Goal: Task Accomplishment & Management: Use online tool/utility

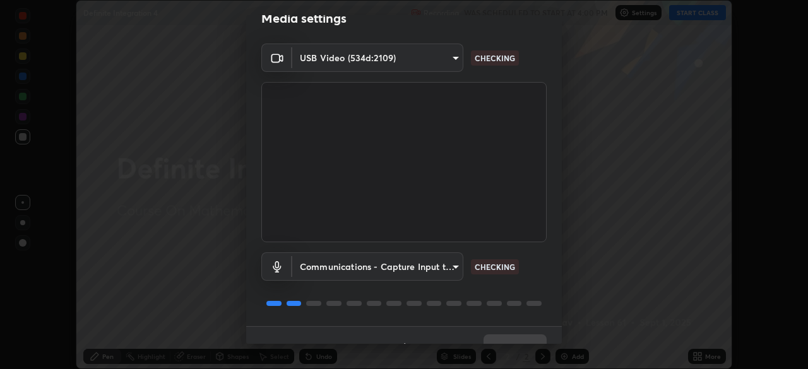
scroll to position [45, 0]
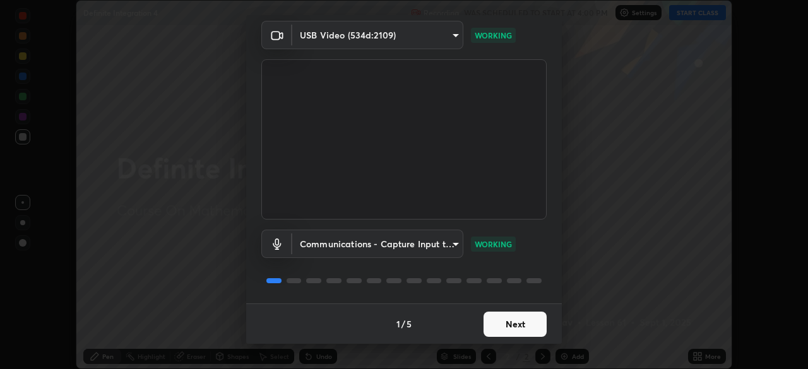
click at [520, 332] on button "Next" at bounding box center [515, 324] width 63 height 25
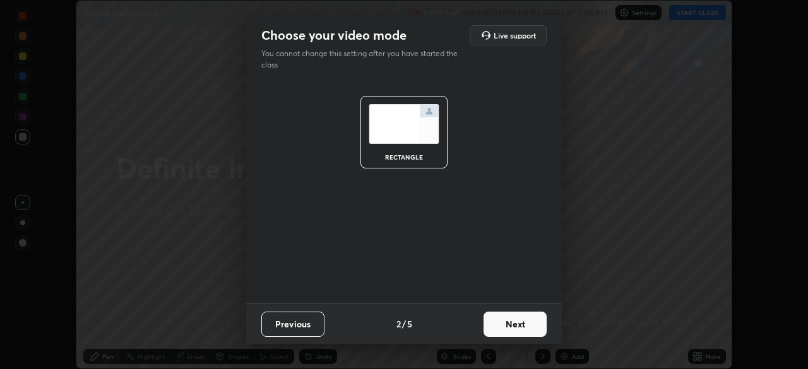
scroll to position [0, 0]
click at [524, 328] on button "Next" at bounding box center [515, 324] width 63 height 25
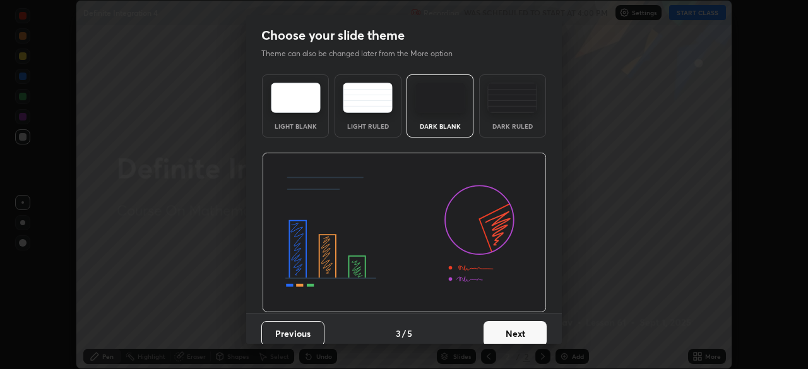
click at [527, 329] on button "Next" at bounding box center [515, 333] width 63 height 25
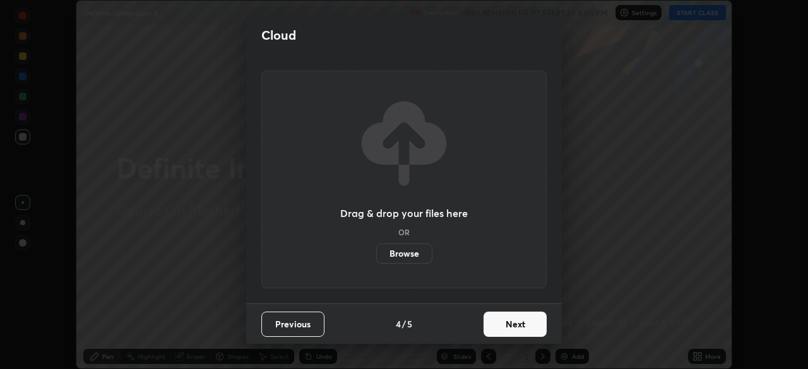
click at [531, 328] on button "Next" at bounding box center [515, 324] width 63 height 25
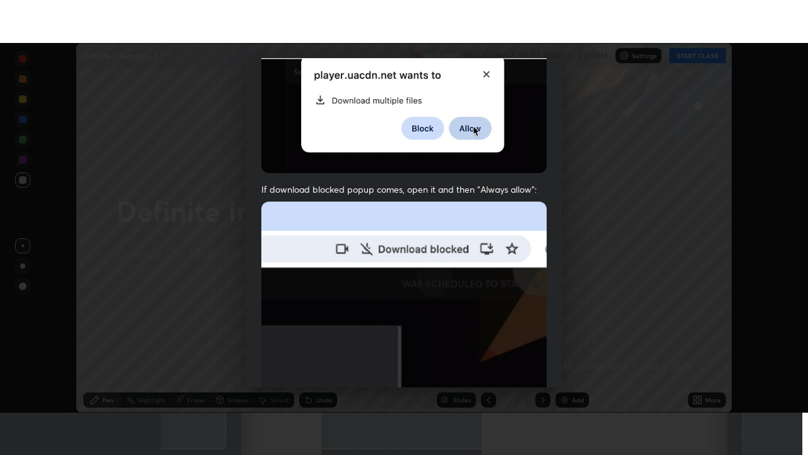
scroll to position [302, 0]
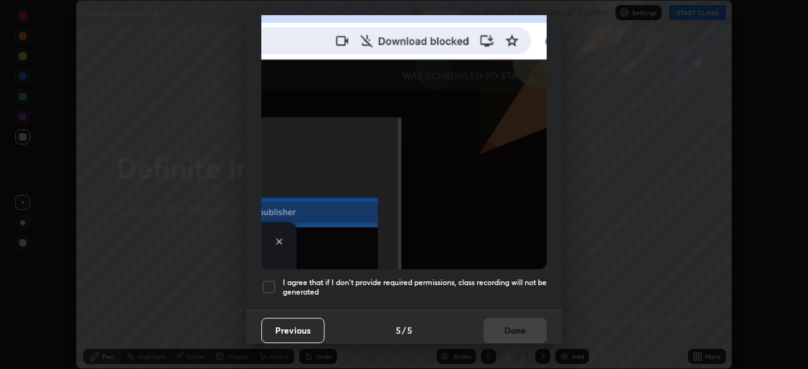
click at [528, 278] on h5 "I agree that if I don't provide required permissions, class recording will not …" at bounding box center [415, 288] width 264 height 20
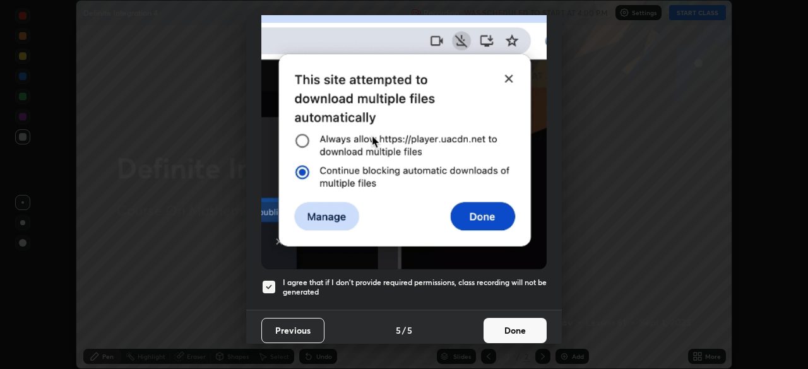
click at [532, 320] on button "Done" at bounding box center [515, 330] width 63 height 25
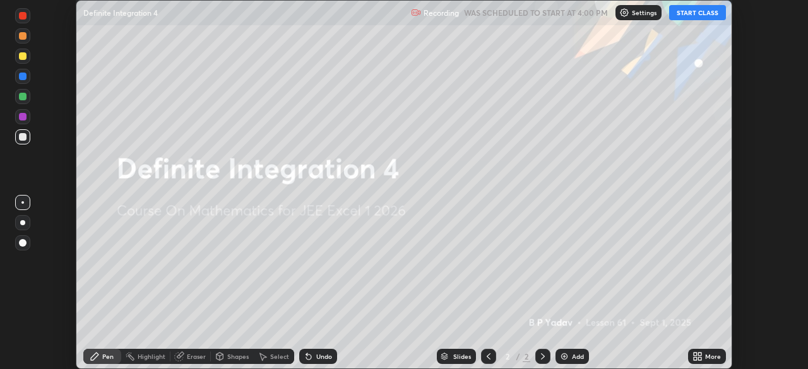
click at [700, 354] on icon at bounding box center [699, 354] width 3 height 3
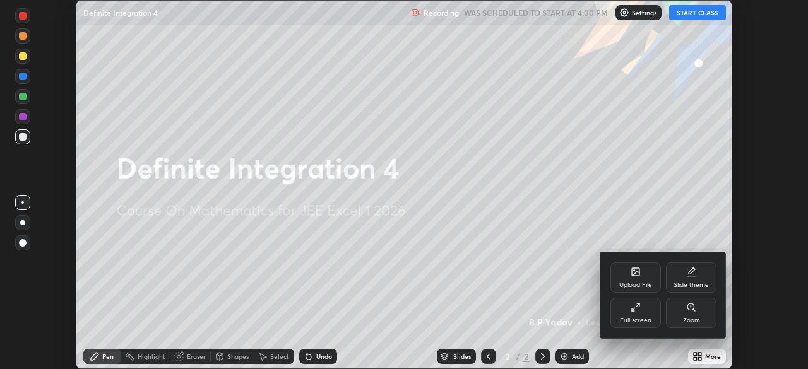
click at [653, 304] on div "Full screen" at bounding box center [636, 313] width 51 height 30
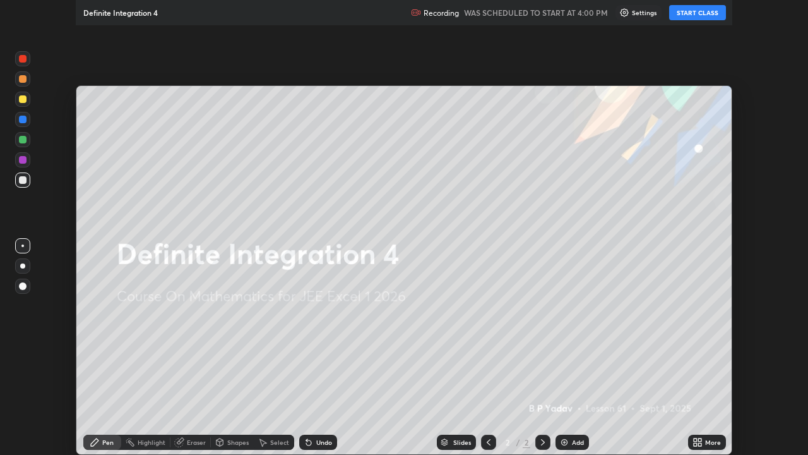
scroll to position [455, 808]
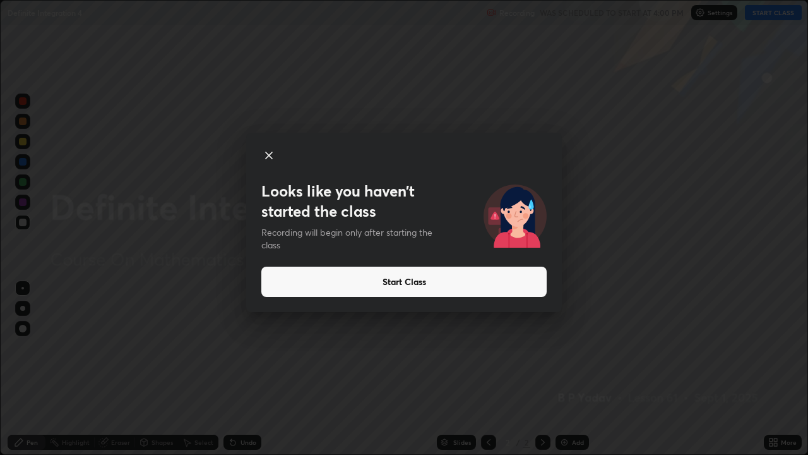
click at [512, 278] on button "Start Class" at bounding box center [403, 281] width 285 height 30
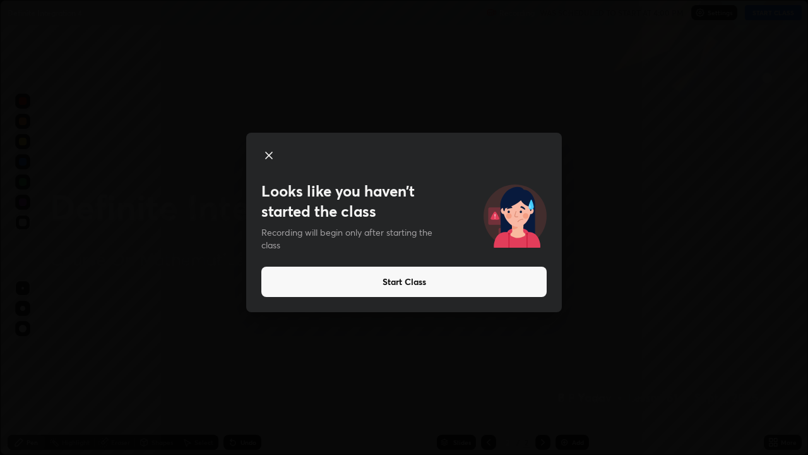
click at [462, 292] on button "Start Class" at bounding box center [403, 281] width 285 height 30
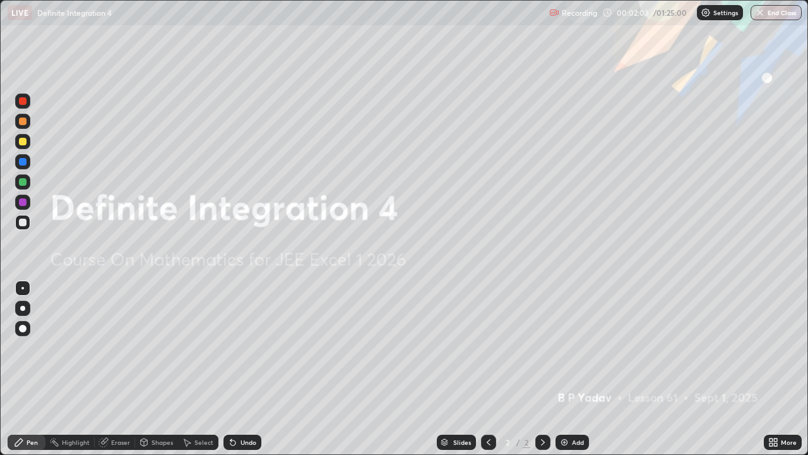
click at [563, 369] on img at bounding box center [564, 442] width 10 height 10
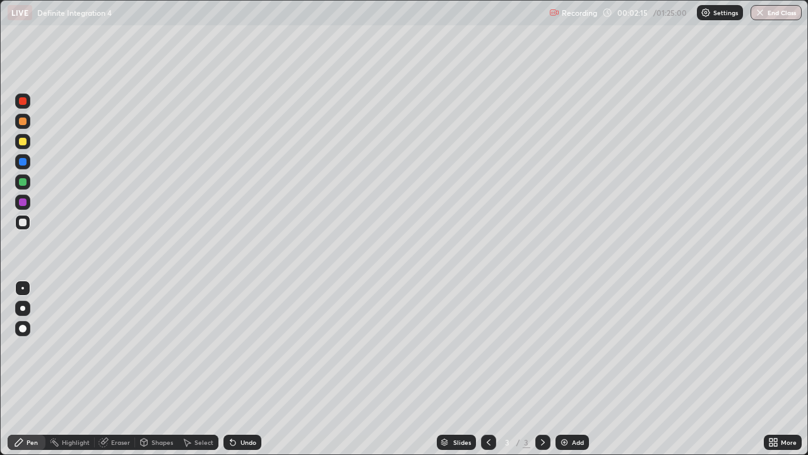
click at [23, 184] on div at bounding box center [23, 182] width 8 height 8
click at [25, 224] on div at bounding box center [23, 222] width 8 height 8
click at [24, 226] on div at bounding box center [22, 222] width 15 height 15
click at [247, 369] on div "Undo" at bounding box center [249, 442] width 16 height 6
click at [244, 369] on div "Undo" at bounding box center [243, 441] width 38 height 15
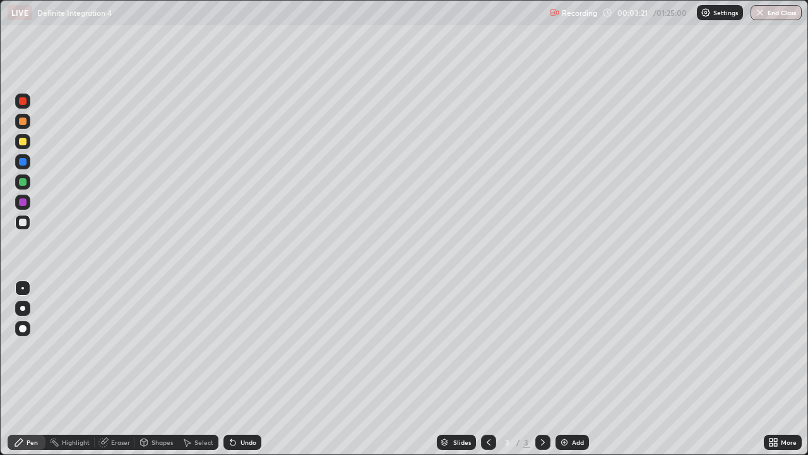
click at [124, 369] on div "Eraser" at bounding box center [120, 442] width 19 height 6
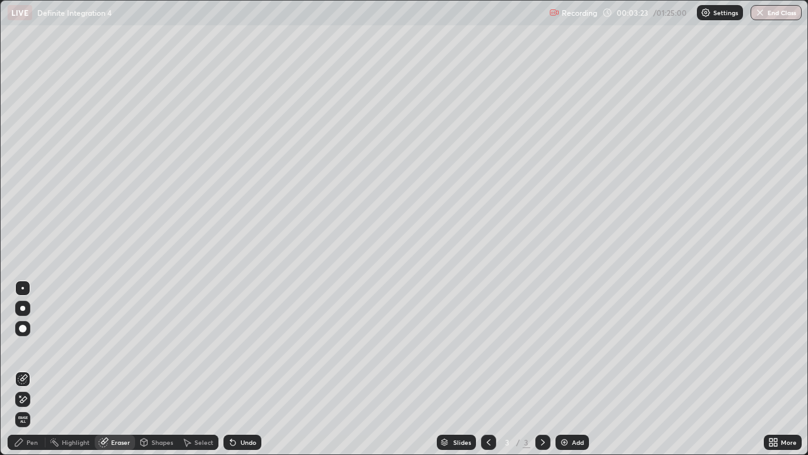
click at [37, 369] on div "Pen" at bounding box center [32, 442] width 11 height 6
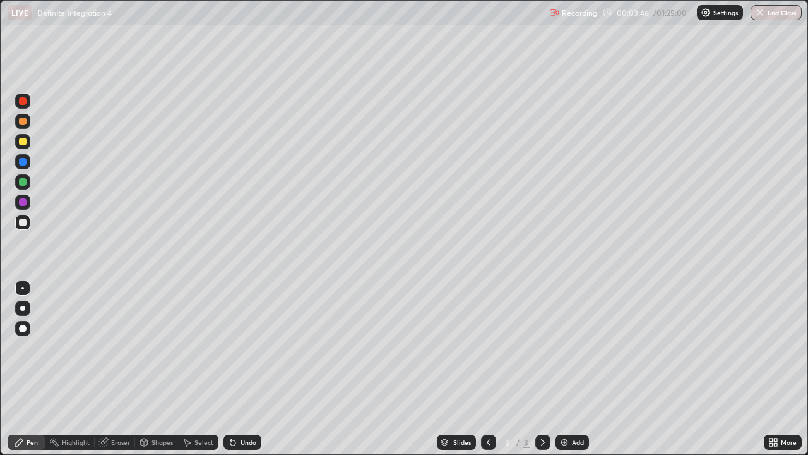
click at [561, 369] on img at bounding box center [564, 442] width 10 height 10
click at [23, 182] on div at bounding box center [23, 182] width 8 height 8
click at [24, 127] on div at bounding box center [22, 121] width 15 height 15
click at [21, 222] on div at bounding box center [23, 222] width 8 height 8
click at [247, 369] on div "Undo" at bounding box center [249, 442] width 16 height 6
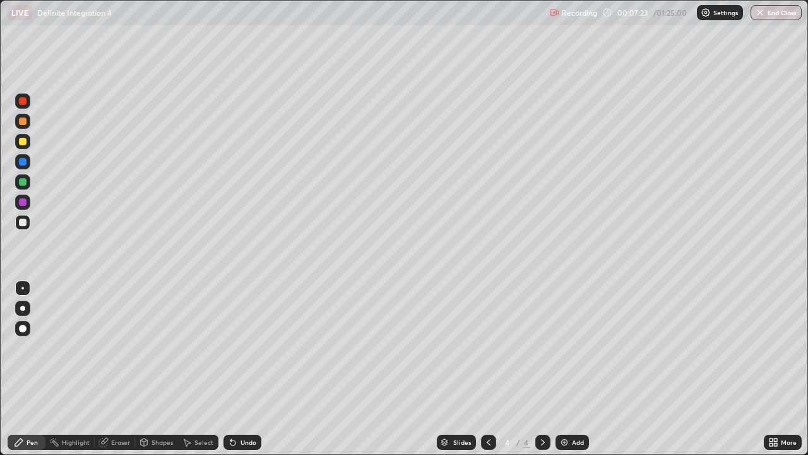
click at [246, 369] on div "Undo" at bounding box center [249, 442] width 16 height 6
click at [247, 369] on div "Undo" at bounding box center [249, 442] width 16 height 6
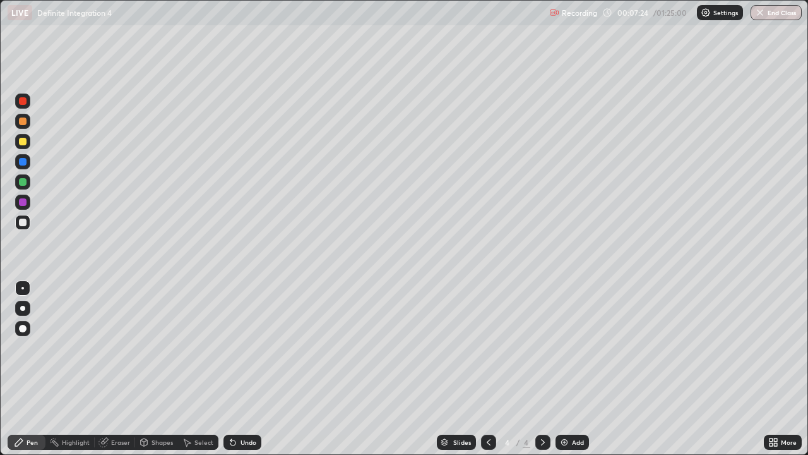
click at [247, 369] on div "Undo" at bounding box center [249, 442] width 16 height 6
click at [251, 369] on div "Undo" at bounding box center [249, 442] width 16 height 6
click at [252, 369] on div "Undo" at bounding box center [249, 442] width 16 height 6
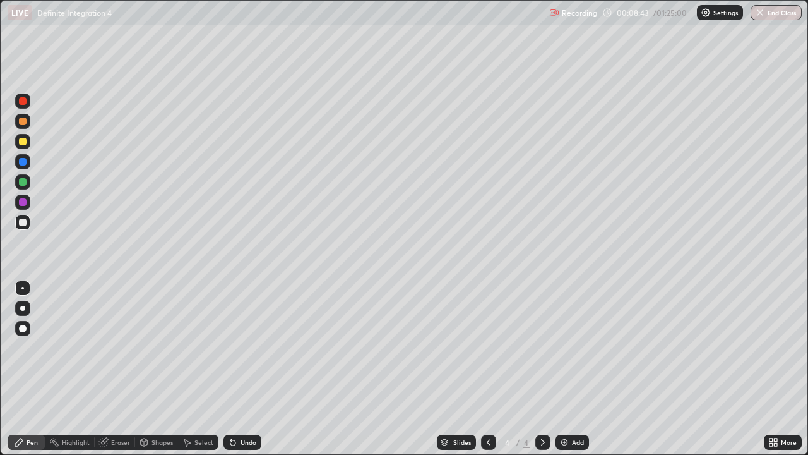
click at [252, 369] on div "Undo" at bounding box center [249, 442] width 16 height 6
click at [251, 369] on div "Undo" at bounding box center [243, 441] width 38 height 15
click at [560, 369] on img at bounding box center [564, 442] width 10 height 10
click at [486, 369] on div at bounding box center [488, 441] width 15 height 15
click at [560, 369] on img at bounding box center [564, 442] width 10 height 10
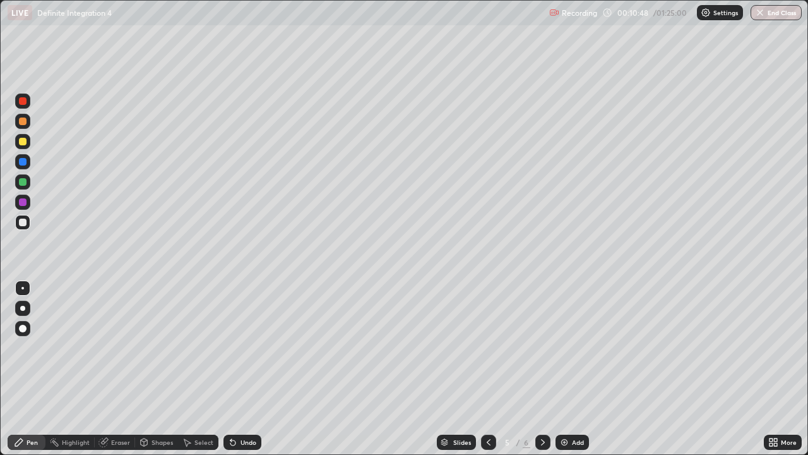
click at [23, 184] on div at bounding box center [23, 182] width 8 height 8
click at [484, 369] on icon at bounding box center [489, 442] width 10 height 10
click at [535, 369] on div at bounding box center [542, 441] width 15 height 15
click at [22, 224] on div at bounding box center [23, 222] width 8 height 8
click at [540, 369] on icon at bounding box center [543, 442] width 10 height 10
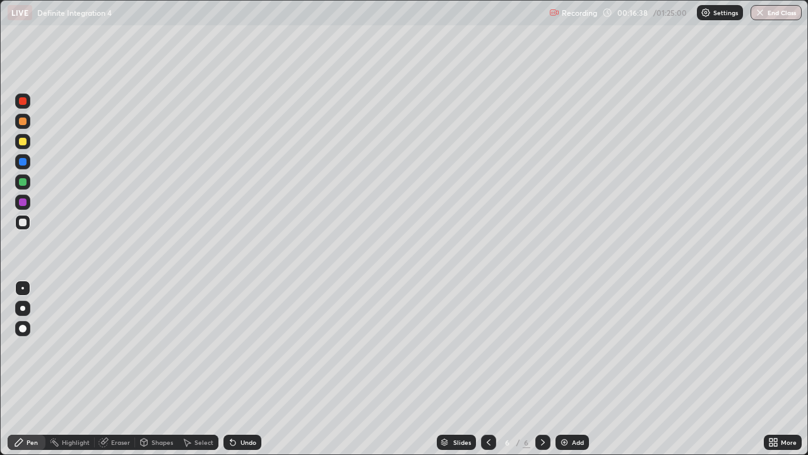
click at [563, 369] on img at bounding box center [564, 442] width 10 height 10
click at [20, 122] on div at bounding box center [23, 121] width 8 height 8
click at [23, 221] on div at bounding box center [23, 222] width 8 height 8
click at [23, 183] on div at bounding box center [23, 182] width 8 height 8
click at [22, 141] on div at bounding box center [23, 142] width 8 height 8
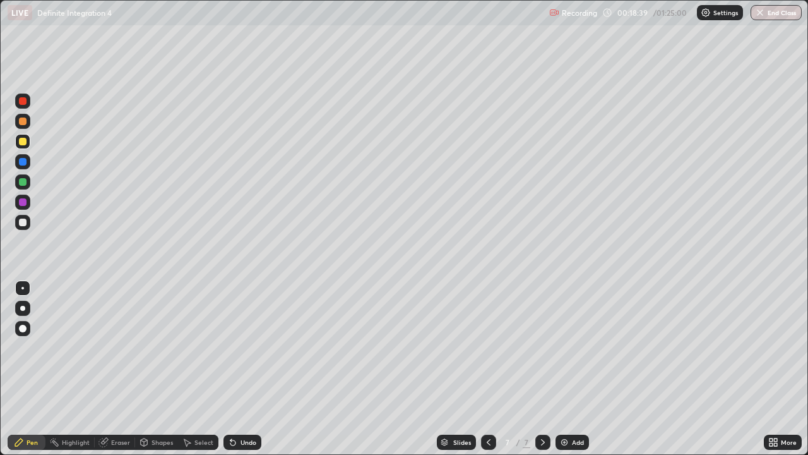
click at [246, 369] on div "Undo" at bounding box center [249, 442] width 16 height 6
click at [562, 369] on img at bounding box center [564, 442] width 10 height 10
click at [247, 369] on div "Undo" at bounding box center [249, 442] width 16 height 6
click at [26, 224] on div at bounding box center [23, 222] width 8 height 8
click at [21, 220] on div at bounding box center [23, 222] width 8 height 8
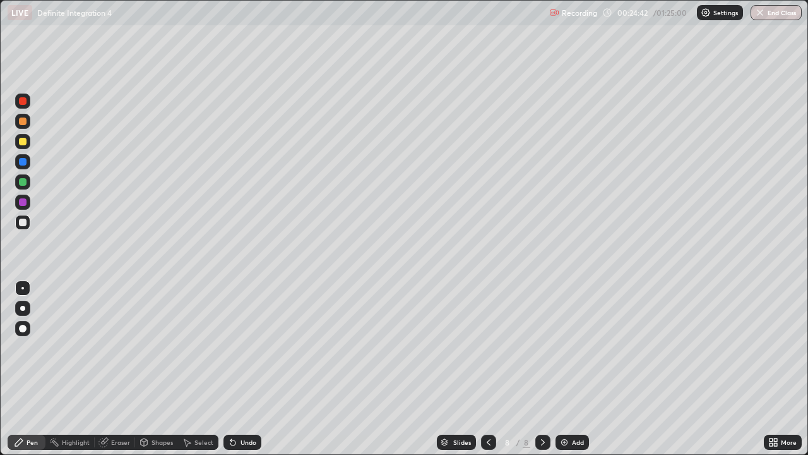
click at [560, 369] on img at bounding box center [564, 442] width 10 height 10
click at [23, 182] on div at bounding box center [23, 182] width 8 height 8
click at [568, 369] on img at bounding box center [564, 442] width 10 height 10
click at [23, 122] on div at bounding box center [23, 121] width 8 height 8
click at [242, 369] on div "Undo" at bounding box center [249, 442] width 16 height 6
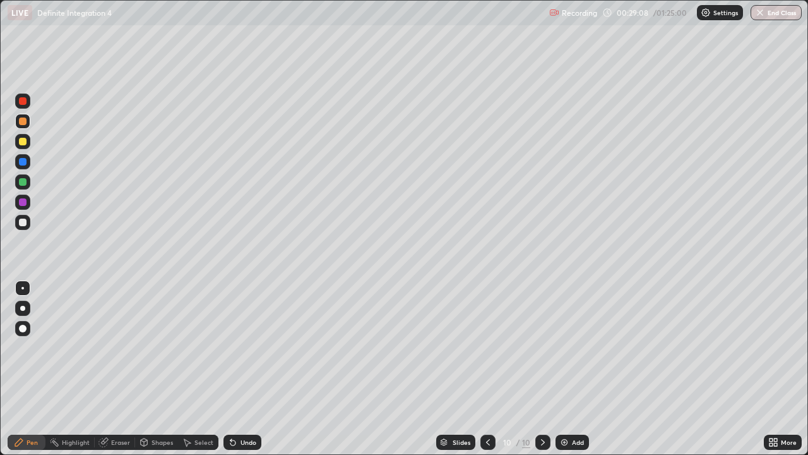
click at [237, 369] on div "Undo" at bounding box center [243, 441] width 38 height 15
click at [23, 182] on div at bounding box center [23, 182] width 8 height 8
click at [23, 121] on div at bounding box center [23, 121] width 8 height 8
click at [23, 222] on div at bounding box center [23, 222] width 8 height 8
click at [25, 182] on div at bounding box center [23, 182] width 8 height 8
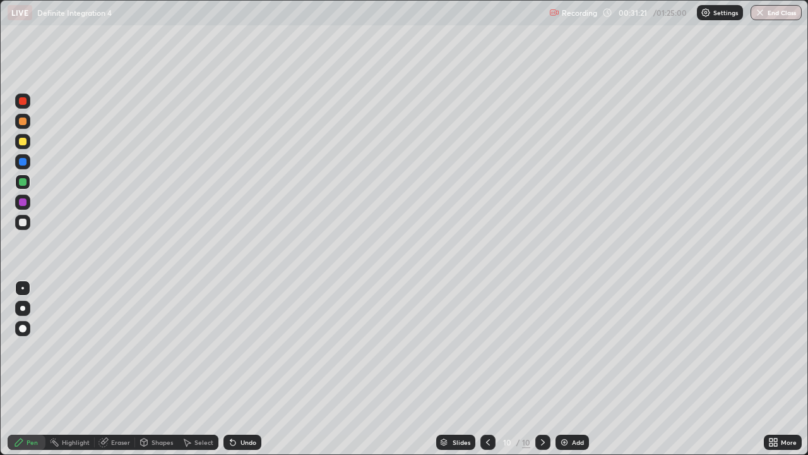
click at [24, 222] on div at bounding box center [23, 222] width 8 height 8
click at [561, 369] on img at bounding box center [564, 442] width 10 height 10
click at [21, 122] on div at bounding box center [23, 121] width 8 height 8
click at [21, 223] on div at bounding box center [23, 222] width 8 height 8
click at [246, 369] on div "Undo" at bounding box center [249, 442] width 16 height 6
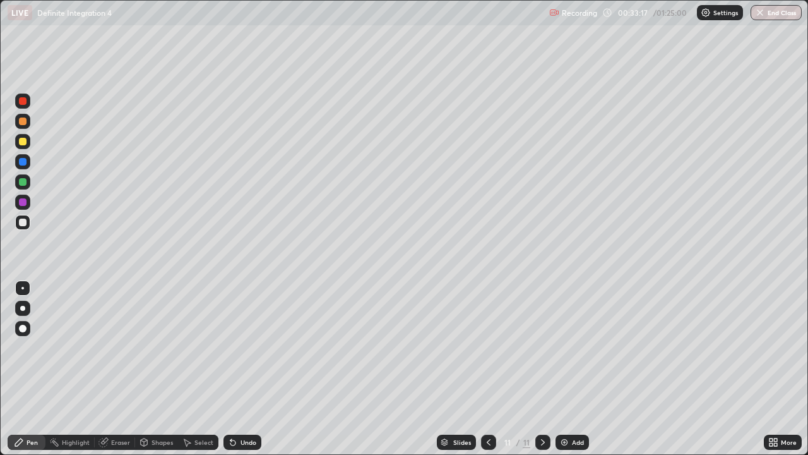
click at [247, 369] on div "Undo" at bounding box center [249, 442] width 16 height 6
click at [248, 369] on div "Undo" at bounding box center [249, 442] width 16 height 6
click at [249, 369] on div "Undo" at bounding box center [249, 442] width 16 height 6
click at [248, 369] on div "Undo" at bounding box center [249, 442] width 16 height 6
click at [247, 369] on div "Undo" at bounding box center [249, 442] width 16 height 6
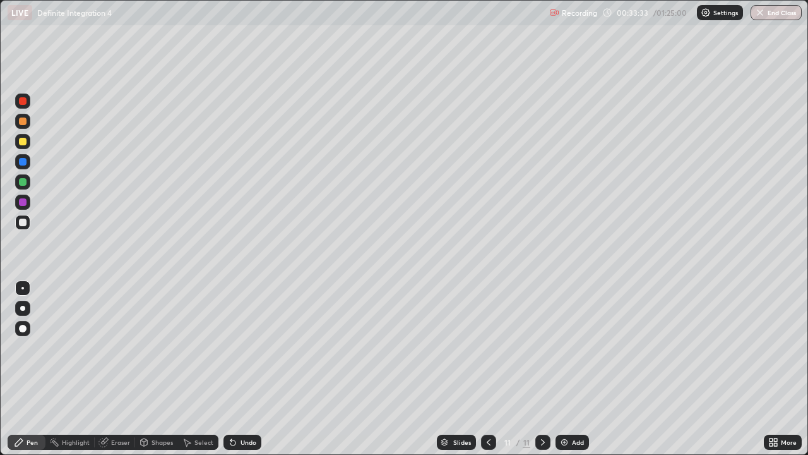
click at [249, 369] on div "Undo" at bounding box center [249, 442] width 16 height 6
click at [26, 181] on div at bounding box center [23, 182] width 8 height 8
click at [23, 223] on div at bounding box center [23, 222] width 8 height 8
click at [24, 142] on div at bounding box center [23, 142] width 8 height 8
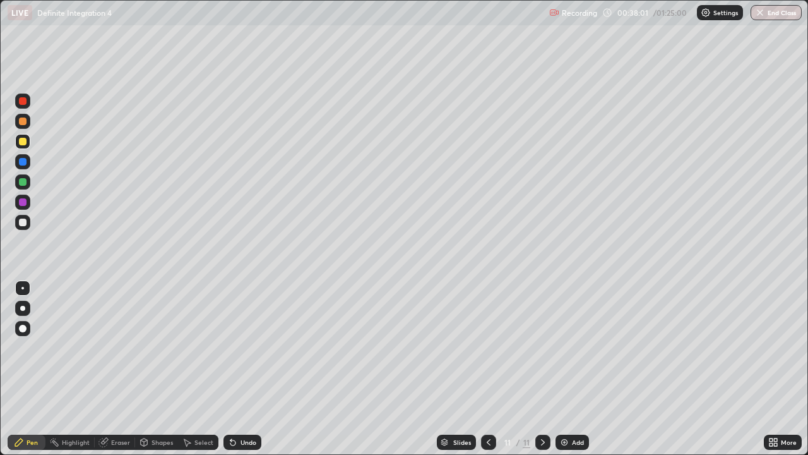
click at [563, 369] on img at bounding box center [564, 442] width 10 height 10
click at [247, 369] on div "Undo" at bounding box center [249, 442] width 16 height 6
click at [21, 224] on div at bounding box center [23, 222] width 8 height 8
click at [485, 369] on icon at bounding box center [489, 442] width 10 height 10
click at [566, 369] on img at bounding box center [564, 442] width 10 height 10
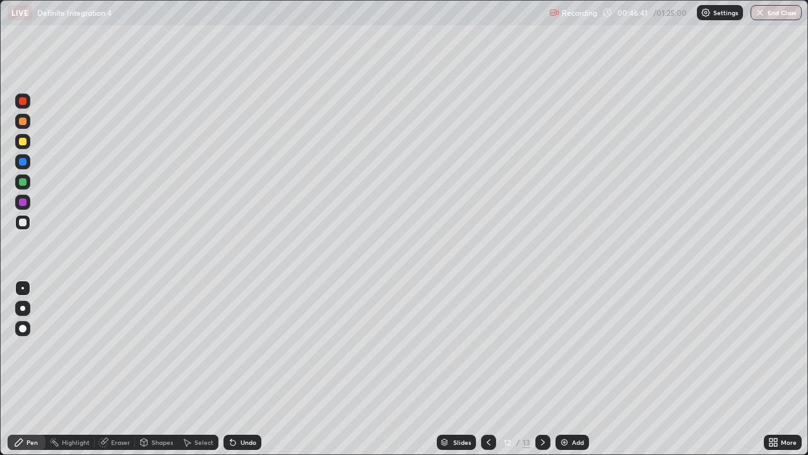
click at [541, 369] on icon at bounding box center [543, 442] width 4 height 6
click at [542, 369] on icon at bounding box center [543, 442] width 10 height 10
click at [559, 369] on img at bounding box center [564, 442] width 10 height 10
click at [21, 183] on div at bounding box center [23, 182] width 8 height 8
click at [487, 369] on icon at bounding box center [489, 442] width 10 height 10
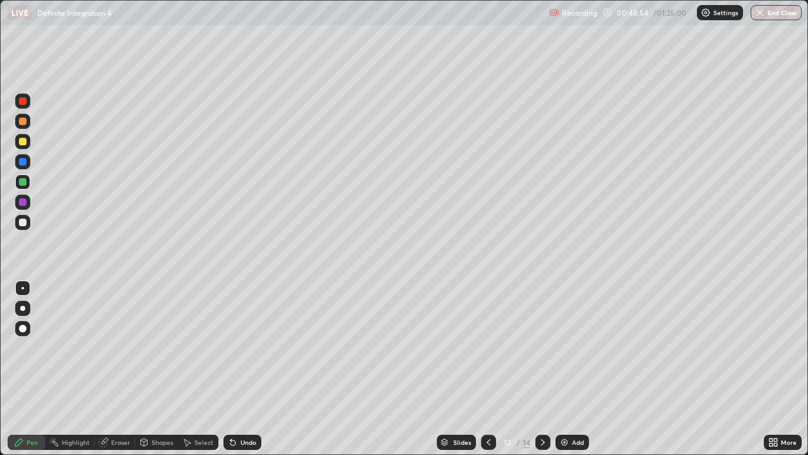
click at [487, 369] on icon at bounding box center [489, 442] width 10 height 10
click at [492, 369] on div at bounding box center [488, 441] width 15 height 15
click at [542, 369] on icon at bounding box center [543, 442] width 10 height 10
click at [535, 369] on div at bounding box center [542, 441] width 15 height 15
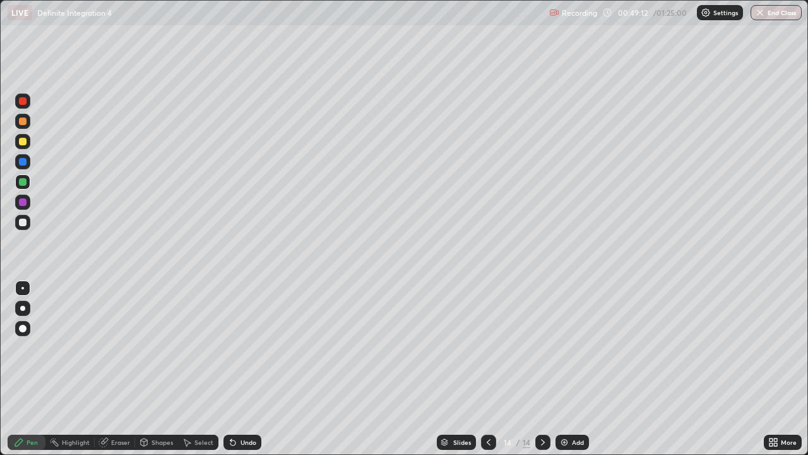
click at [541, 369] on icon at bounding box center [543, 442] width 4 height 6
click at [562, 369] on img at bounding box center [564, 442] width 10 height 10
click at [21, 121] on div at bounding box center [23, 121] width 8 height 8
click at [25, 143] on div at bounding box center [23, 142] width 8 height 8
click at [19, 185] on div at bounding box center [22, 181] width 15 height 15
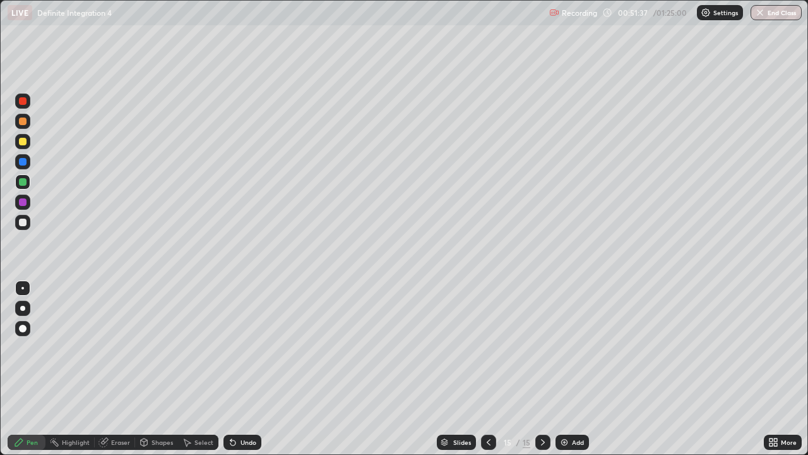
click at [19, 143] on div at bounding box center [23, 142] width 8 height 8
click at [21, 184] on div at bounding box center [23, 182] width 8 height 8
click at [247, 369] on div "Undo" at bounding box center [249, 442] width 16 height 6
click at [22, 221] on div at bounding box center [23, 222] width 8 height 8
click at [561, 369] on img at bounding box center [564, 442] width 10 height 10
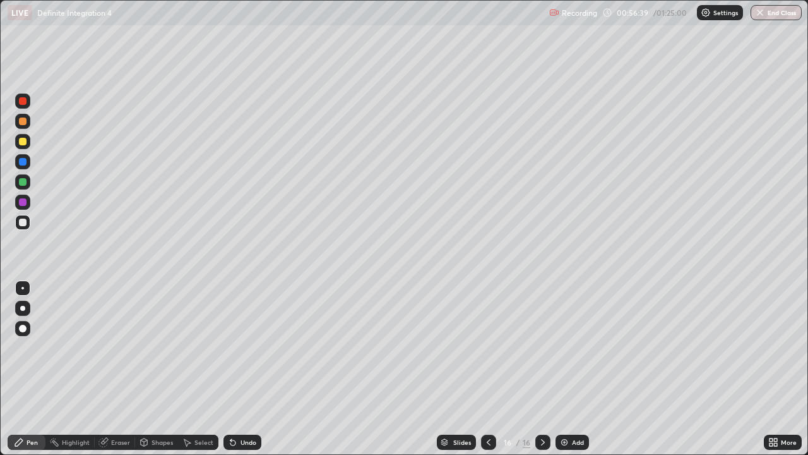
click at [21, 123] on div at bounding box center [23, 121] width 8 height 8
click at [22, 224] on div at bounding box center [23, 222] width 8 height 8
click at [22, 181] on div at bounding box center [23, 182] width 8 height 8
click at [23, 224] on div at bounding box center [23, 222] width 8 height 8
click at [565, 369] on img at bounding box center [564, 442] width 10 height 10
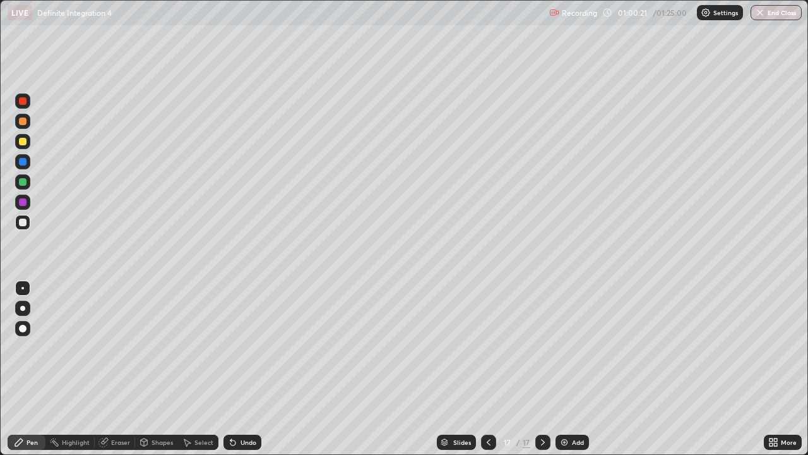
click at [21, 182] on div at bounding box center [23, 182] width 8 height 8
click at [22, 224] on div at bounding box center [23, 222] width 8 height 8
click at [21, 143] on div at bounding box center [23, 142] width 8 height 8
click at [559, 369] on img at bounding box center [564, 442] width 10 height 10
click at [487, 369] on icon at bounding box center [489, 442] width 10 height 10
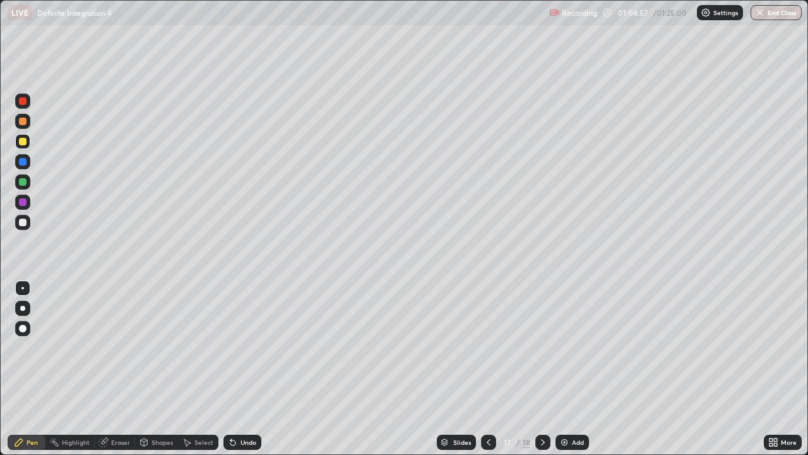
click at [542, 369] on icon at bounding box center [543, 442] width 10 height 10
click at [486, 369] on icon at bounding box center [489, 442] width 10 height 10
click at [542, 369] on icon at bounding box center [543, 442] width 10 height 10
click at [487, 369] on icon at bounding box center [489, 442] width 10 height 10
click at [23, 182] on div at bounding box center [23, 182] width 8 height 8
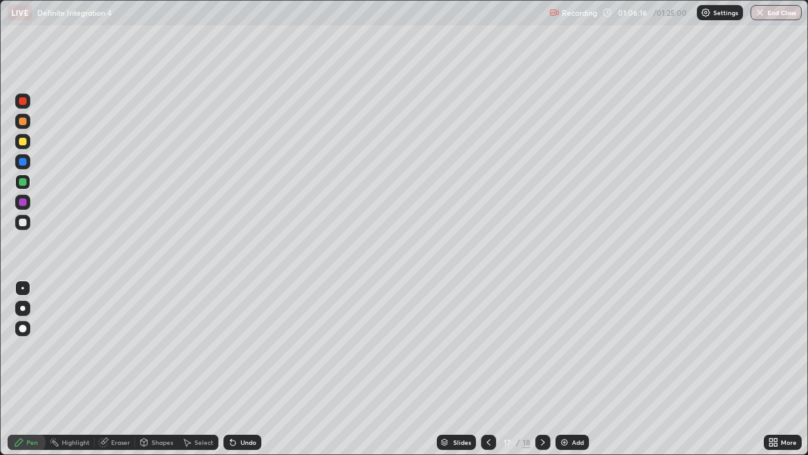
click at [542, 369] on icon at bounding box center [543, 442] width 10 height 10
click at [247, 369] on div "Undo" at bounding box center [249, 442] width 16 height 6
click at [487, 369] on icon at bounding box center [489, 442] width 10 height 10
click at [540, 369] on icon at bounding box center [543, 442] width 10 height 10
click at [559, 369] on div "Add" at bounding box center [572, 441] width 33 height 15
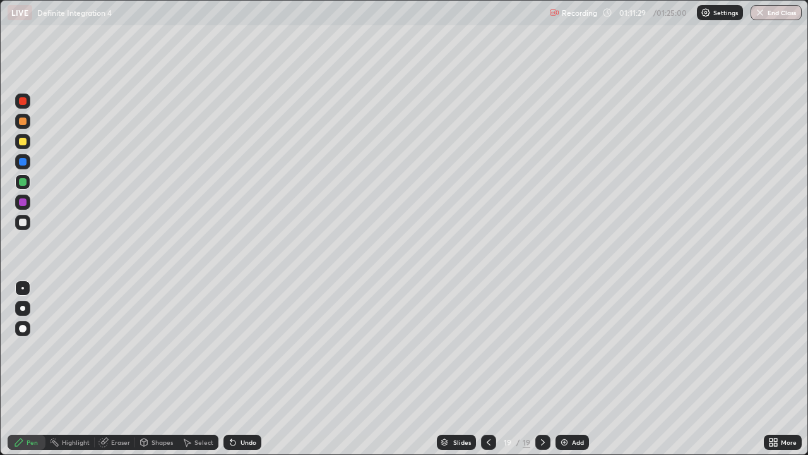
click at [25, 121] on div at bounding box center [23, 121] width 8 height 8
click at [23, 223] on div at bounding box center [23, 222] width 8 height 8
click at [242, 369] on div "Undo" at bounding box center [249, 442] width 16 height 6
click at [241, 369] on div "Undo" at bounding box center [249, 442] width 16 height 6
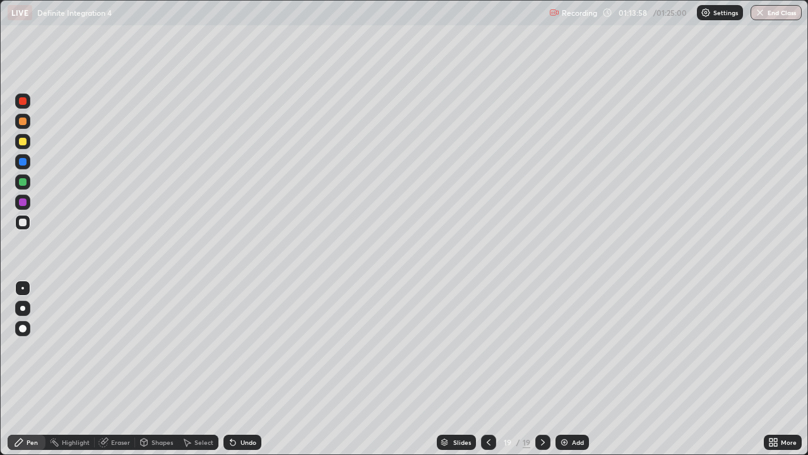
click at [559, 369] on img at bounding box center [564, 442] width 10 height 10
click at [564, 369] on img at bounding box center [565, 442] width 10 height 10
click at [489, 369] on icon at bounding box center [489, 442] width 10 height 10
click at [23, 182] on div at bounding box center [23, 182] width 8 height 8
click at [25, 222] on div at bounding box center [23, 222] width 8 height 8
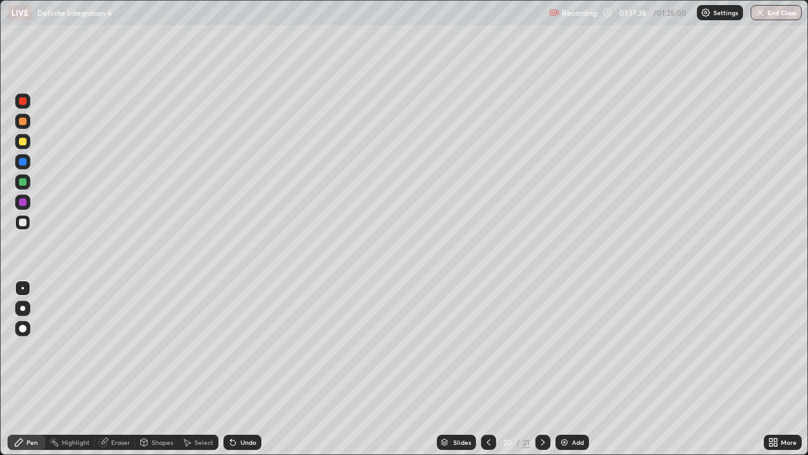
click at [25, 140] on div at bounding box center [23, 142] width 8 height 8
click at [20, 221] on div at bounding box center [23, 222] width 8 height 8
click at [24, 120] on div at bounding box center [23, 121] width 8 height 8
click at [543, 369] on icon at bounding box center [543, 442] width 10 height 10
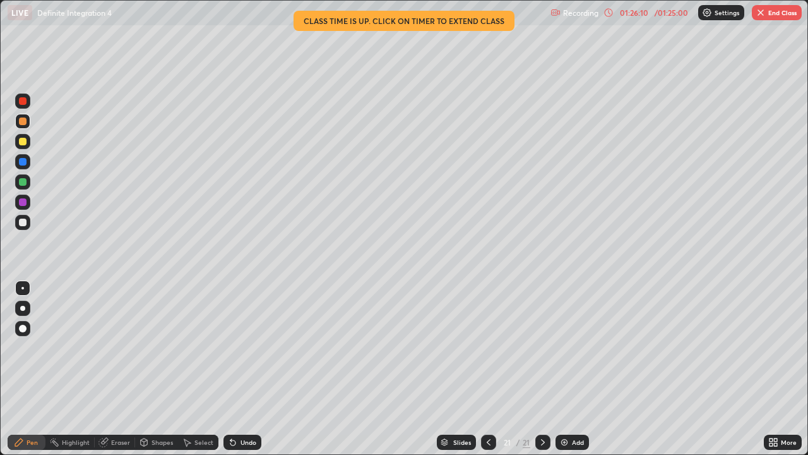
click at [778, 16] on button "End Class" at bounding box center [777, 12] width 50 height 15
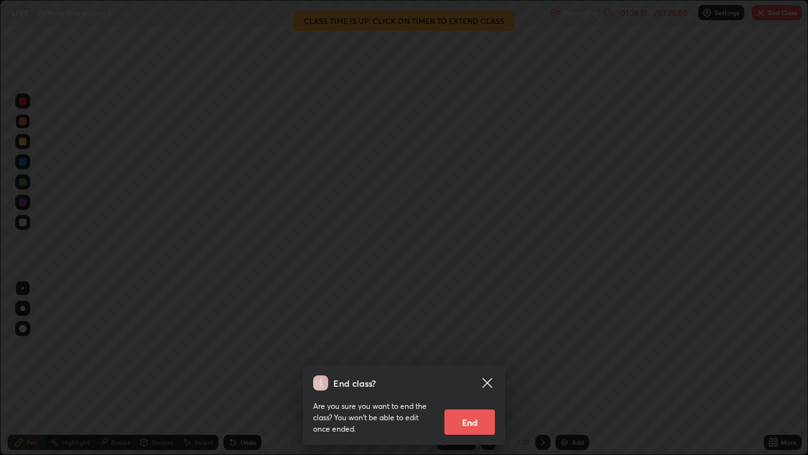
click at [480, 369] on button "End" at bounding box center [469, 421] width 51 height 25
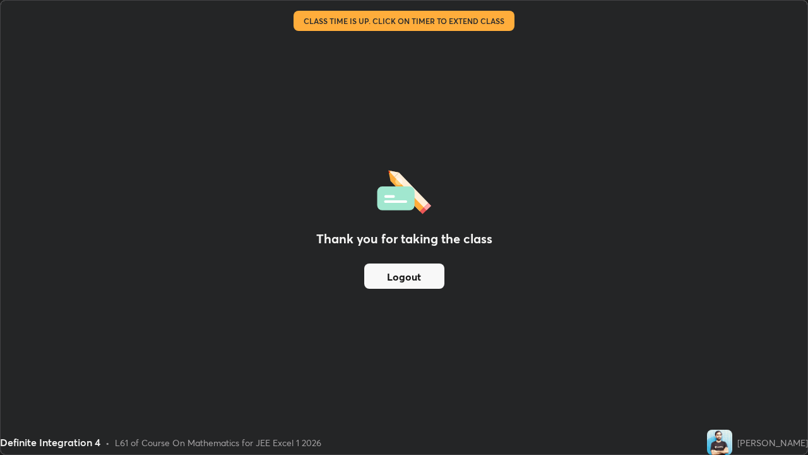
click at [430, 277] on button "Logout" at bounding box center [404, 275] width 80 height 25
click at [424, 288] on button "Logout" at bounding box center [404, 275] width 80 height 25
click at [431, 285] on button "Logout" at bounding box center [404, 275] width 80 height 25
click at [425, 281] on button "Logout" at bounding box center [404, 275] width 80 height 25
click at [462, 328] on div "Thank you for taking the class Logout" at bounding box center [404, 227] width 807 height 453
